Goal: Task Accomplishment & Management: Manage account settings

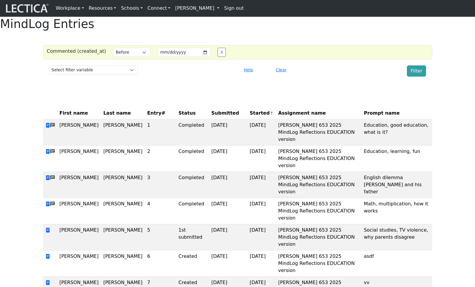
select select "lt"
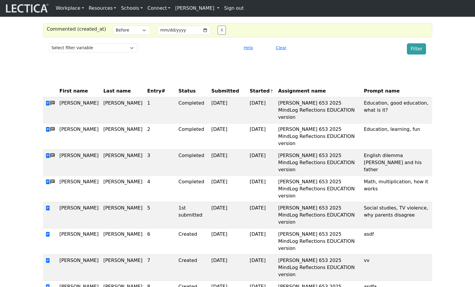
click at [332, 57] on div "Select filter variable First name Last name Entry# Status Submitted Started Ass…" at bounding box center [238, 49] width 382 height 16
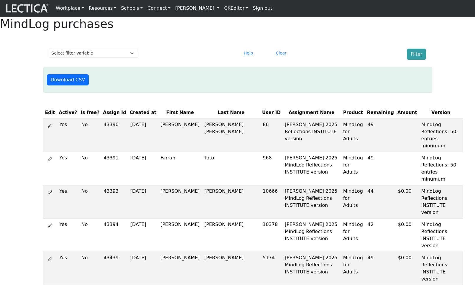
scroll to position [1, 0]
click at [203, 12] on link "Alessandro Madruga Correia" at bounding box center [197, 8] width 49 height 12
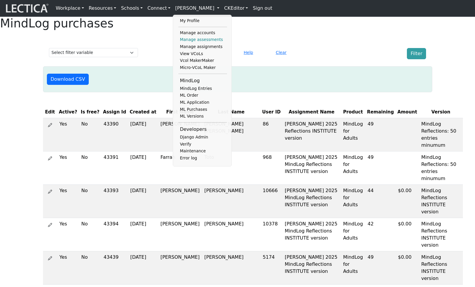
click at [195, 41] on link "Manage assessments" at bounding box center [202, 39] width 49 height 7
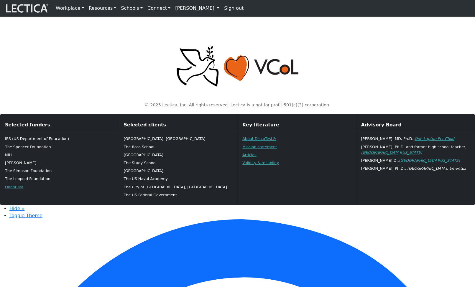
click at [187, 13] on link "[PERSON_NAME]" at bounding box center [197, 8] width 49 height 12
click at [192, 44] on link "MindLog entries" at bounding box center [202, 41] width 49 height 7
drag, startPoint x: 4, startPoint y: 62, endPoint x: -10, endPoint y: 60, distance: 14.4
click at [421, 57] on p at bounding box center [238, 66] width 382 height 43
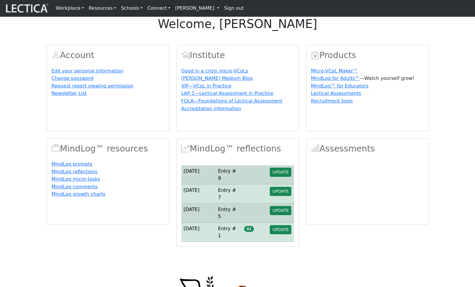
click at [198, 12] on link "[PERSON_NAME]" at bounding box center [197, 8] width 49 height 12
click at [189, 11] on link "[PERSON_NAME]" at bounding box center [197, 8] width 49 height 12
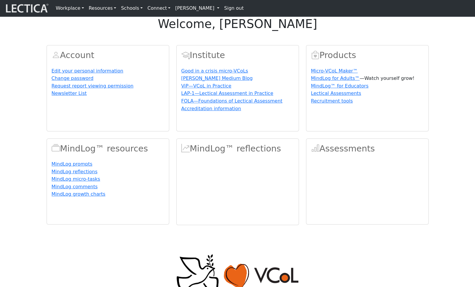
click at [190, 11] on link "[PERSON_NAME]" at bounding box center [197, 8] width 49 height 12
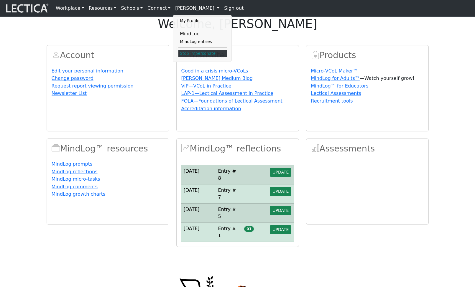
click at [191, 55] on link "Stop impersonate" at bounding box center [202, 53] width 49 height 7
